Goal: Information Seeking & Learning: Learn about a topic

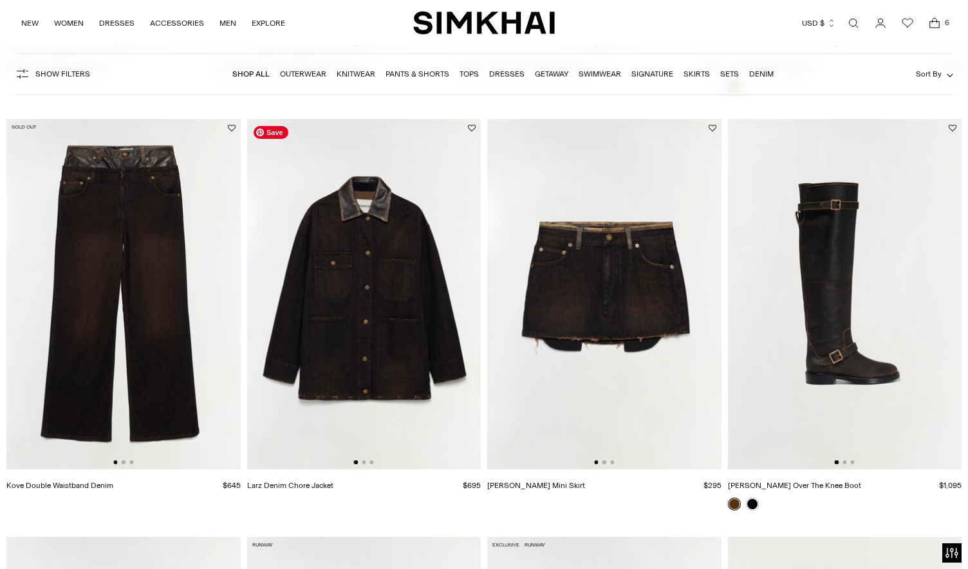
scroll to position [2147, 0]
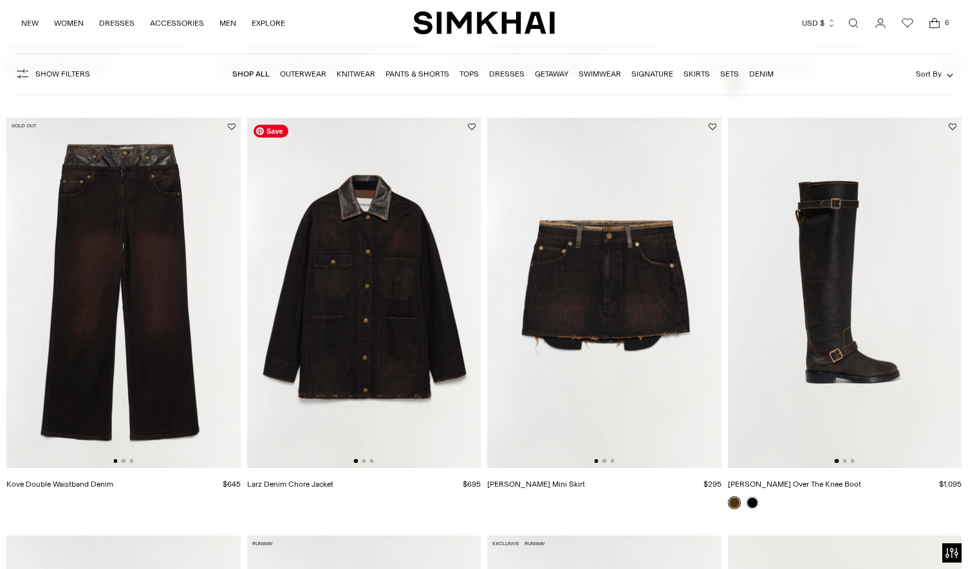
click at [383, 354] on img at bounding box center [364, 293] width 234 height 351
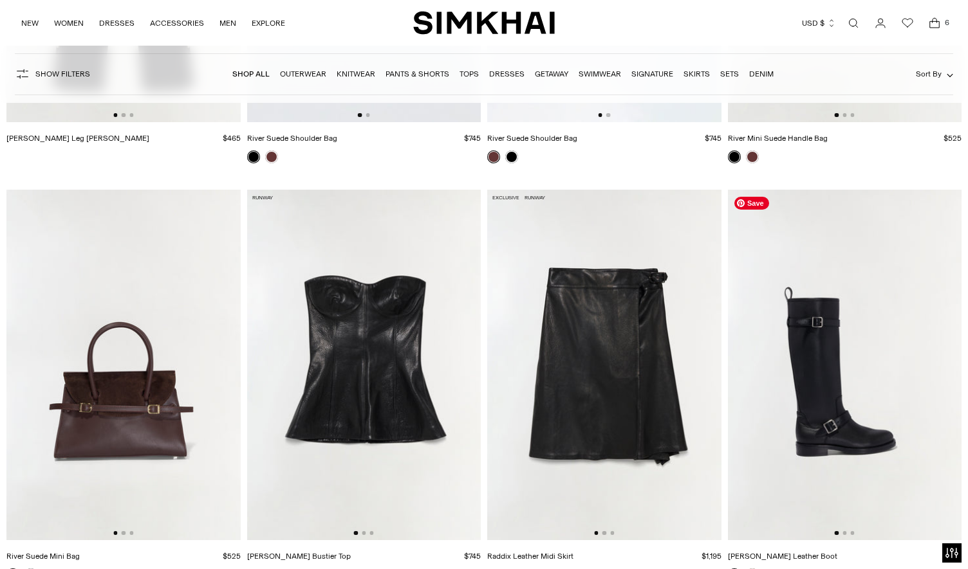
scroll to position [3894, 0]
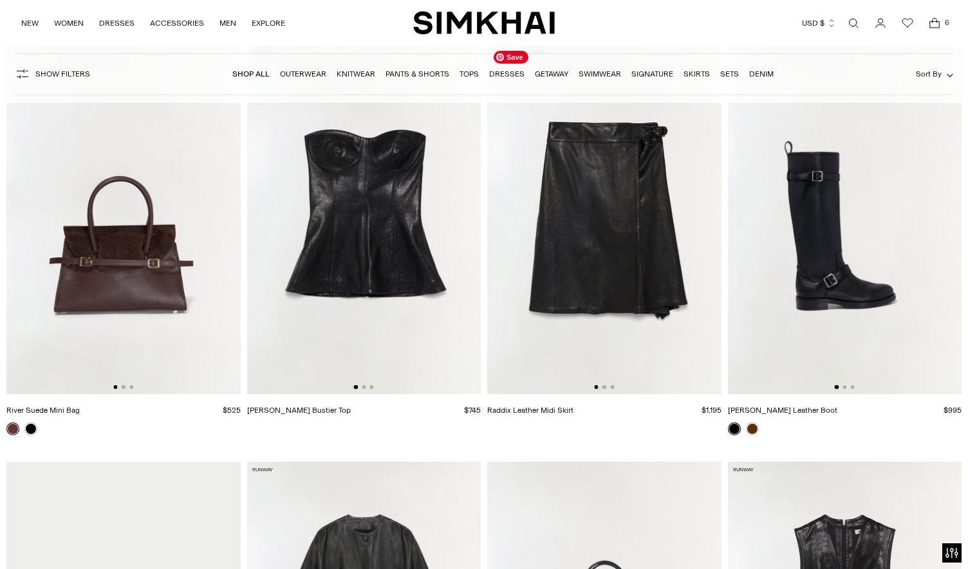
click at [610, 342] on img at bounding box center [604, 219] width 234 height 351
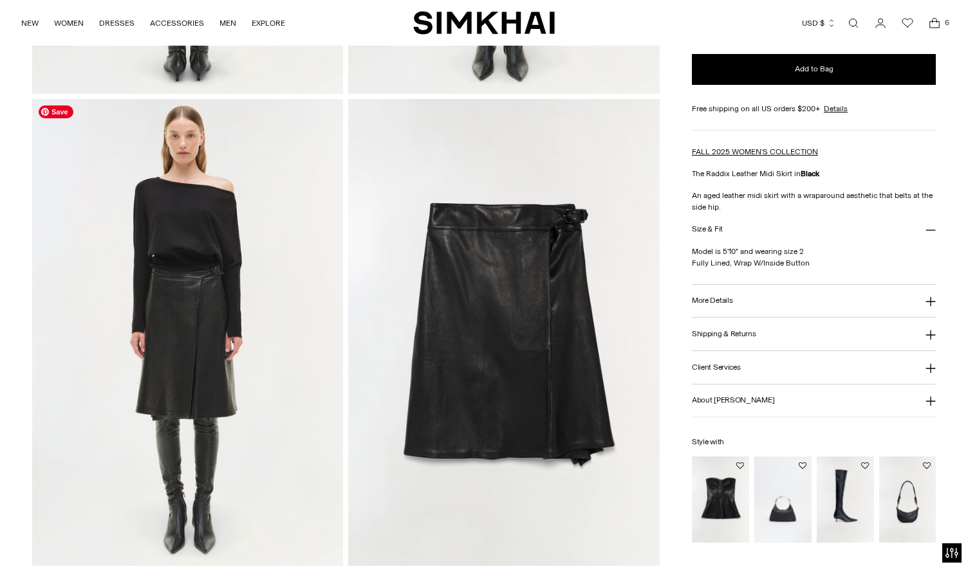
scroll to position [1418, 0]
